Goal: Navigation & Orientation: Find specific page/section

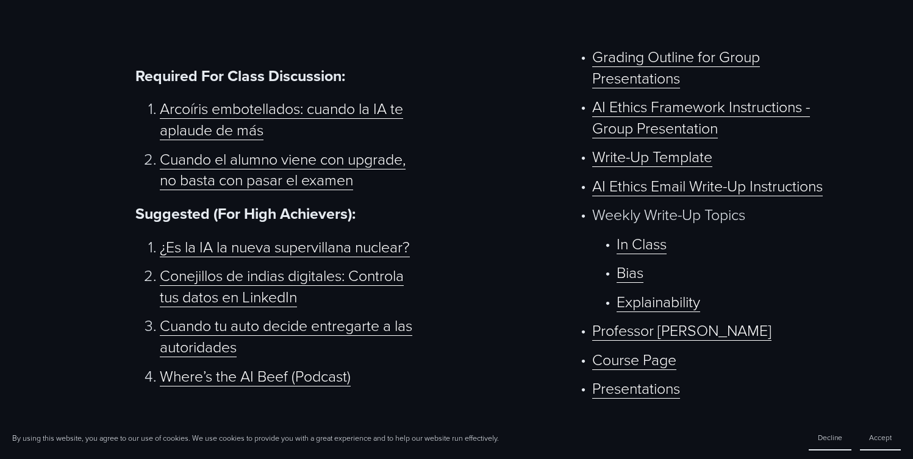
scroll to position [667, 0]
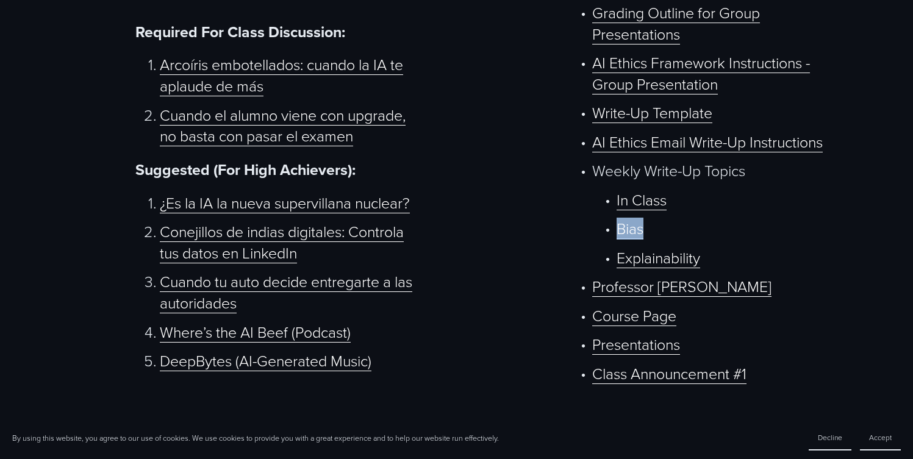
click at [629, 325] on link "Course Page" at bounding box center [634, 315] width 84 height 21
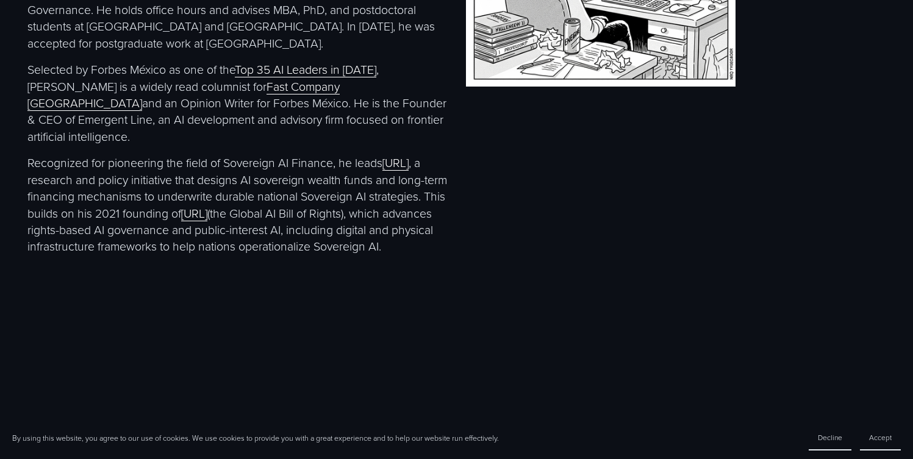
scroll to position [2432, 0]
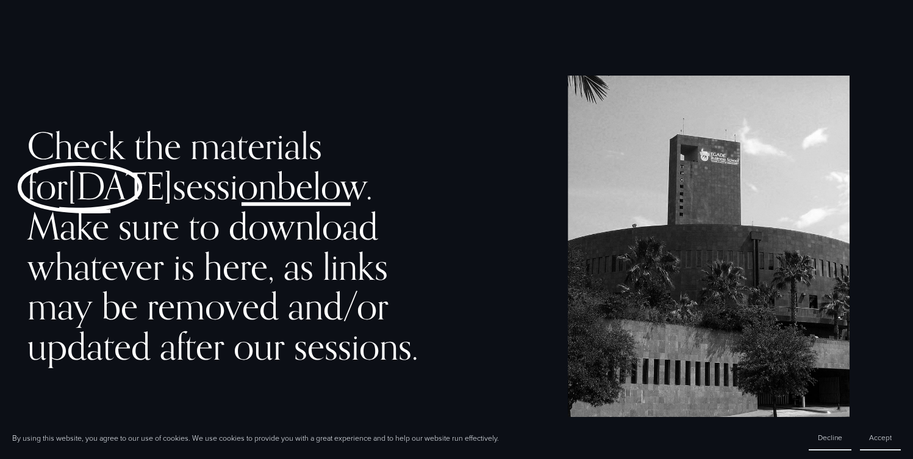
scroll to position [667, 0]
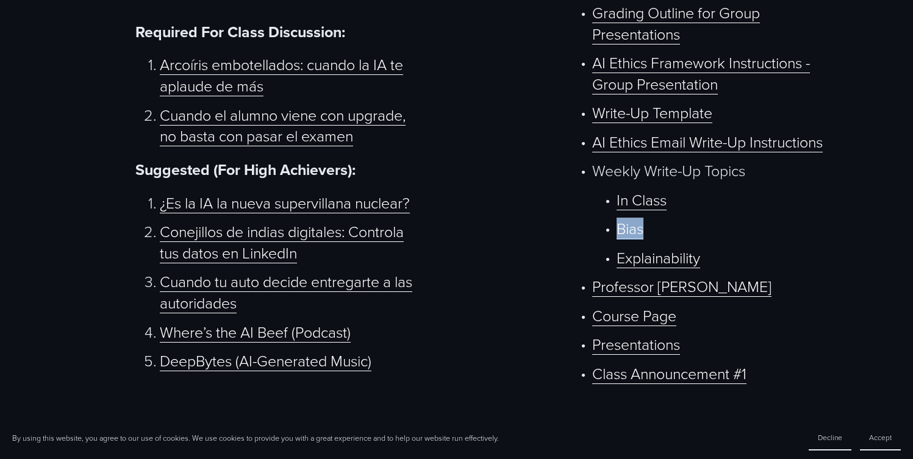
click at [668, 293] on link "Professor [PERSON_NAME]" at bounding box center [681, 286] width 179 height 21
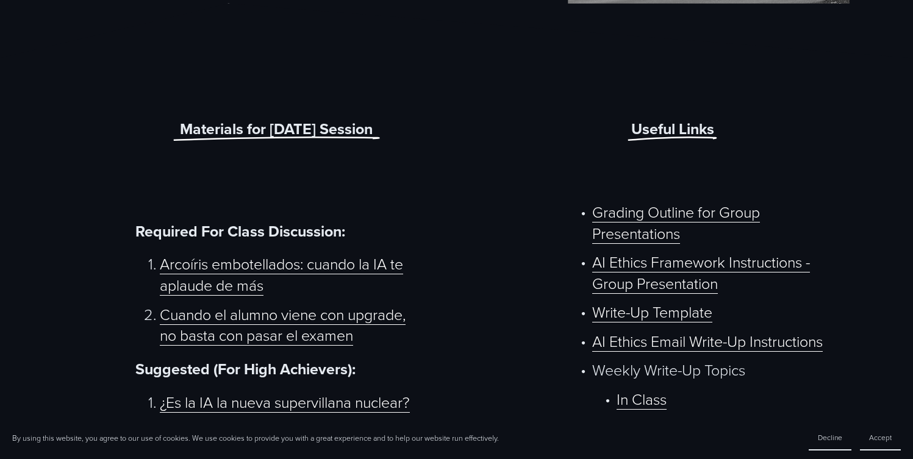
scroll to position [0, 0]
